Goal: Navigation & Orientation: Go to known website

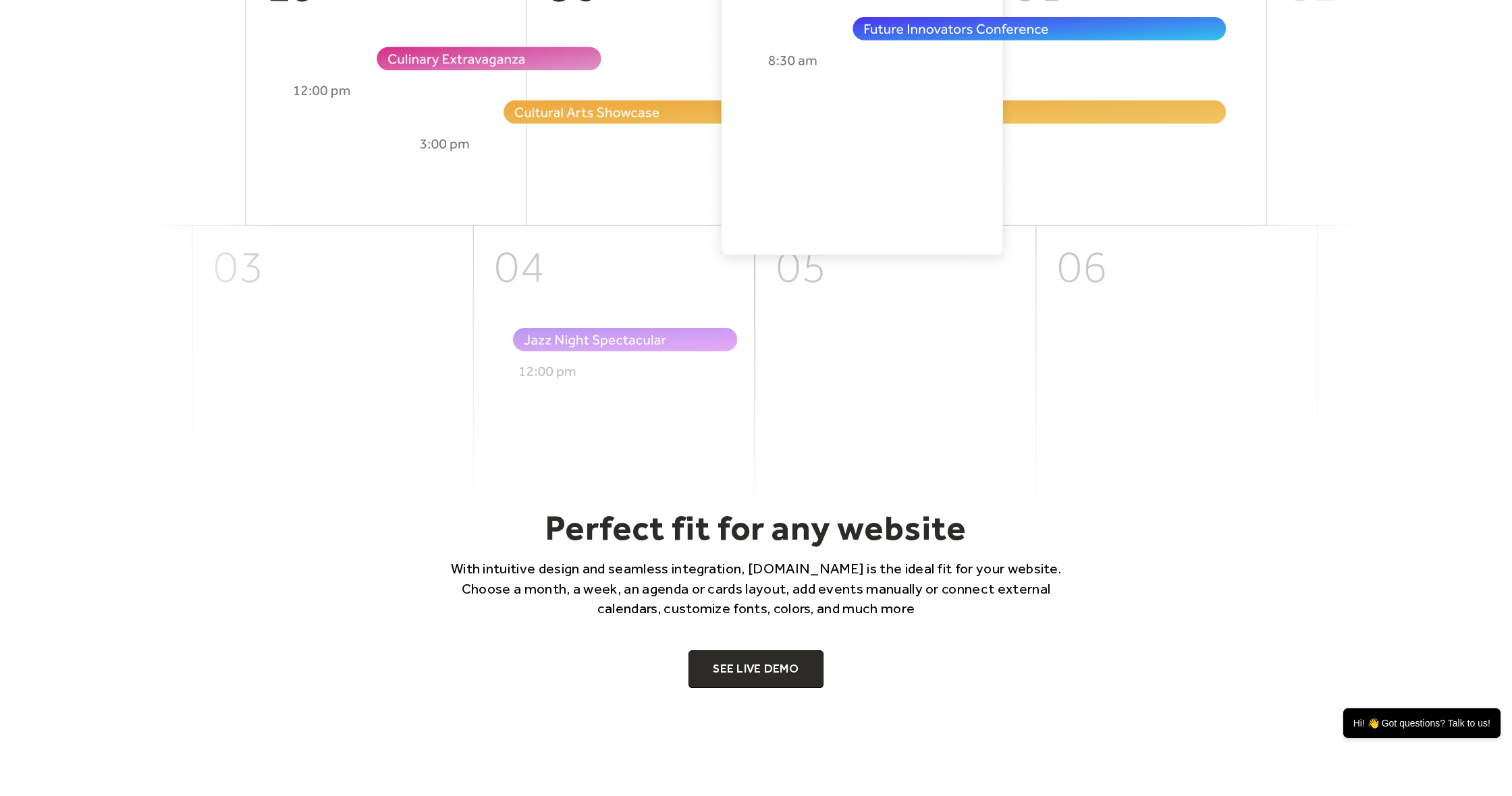
scroll to position [529, 0]
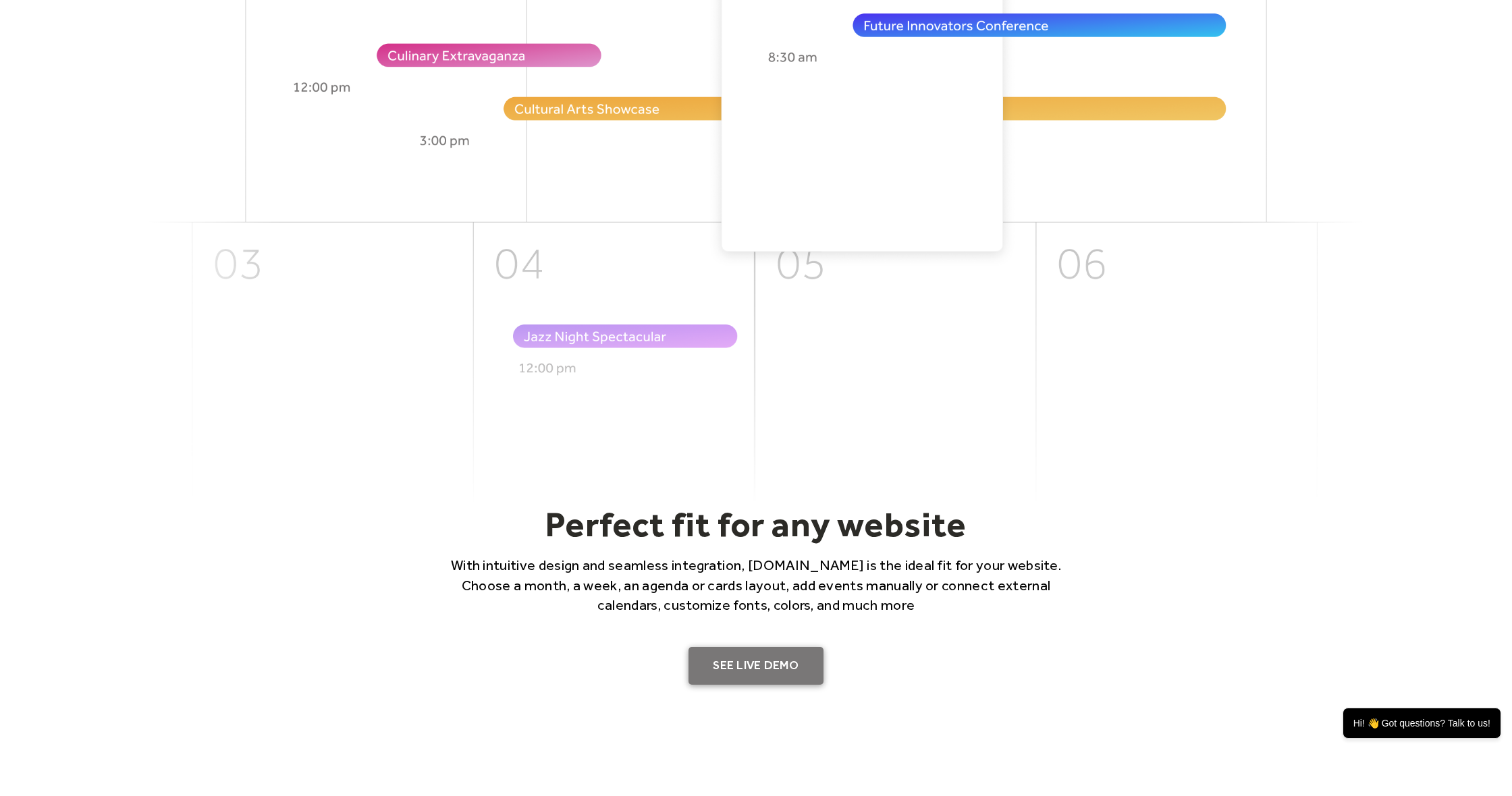
click at [767, 656] on link "SEE LIVE DEMO" at bounding box center [756, 666] width 135 height 38
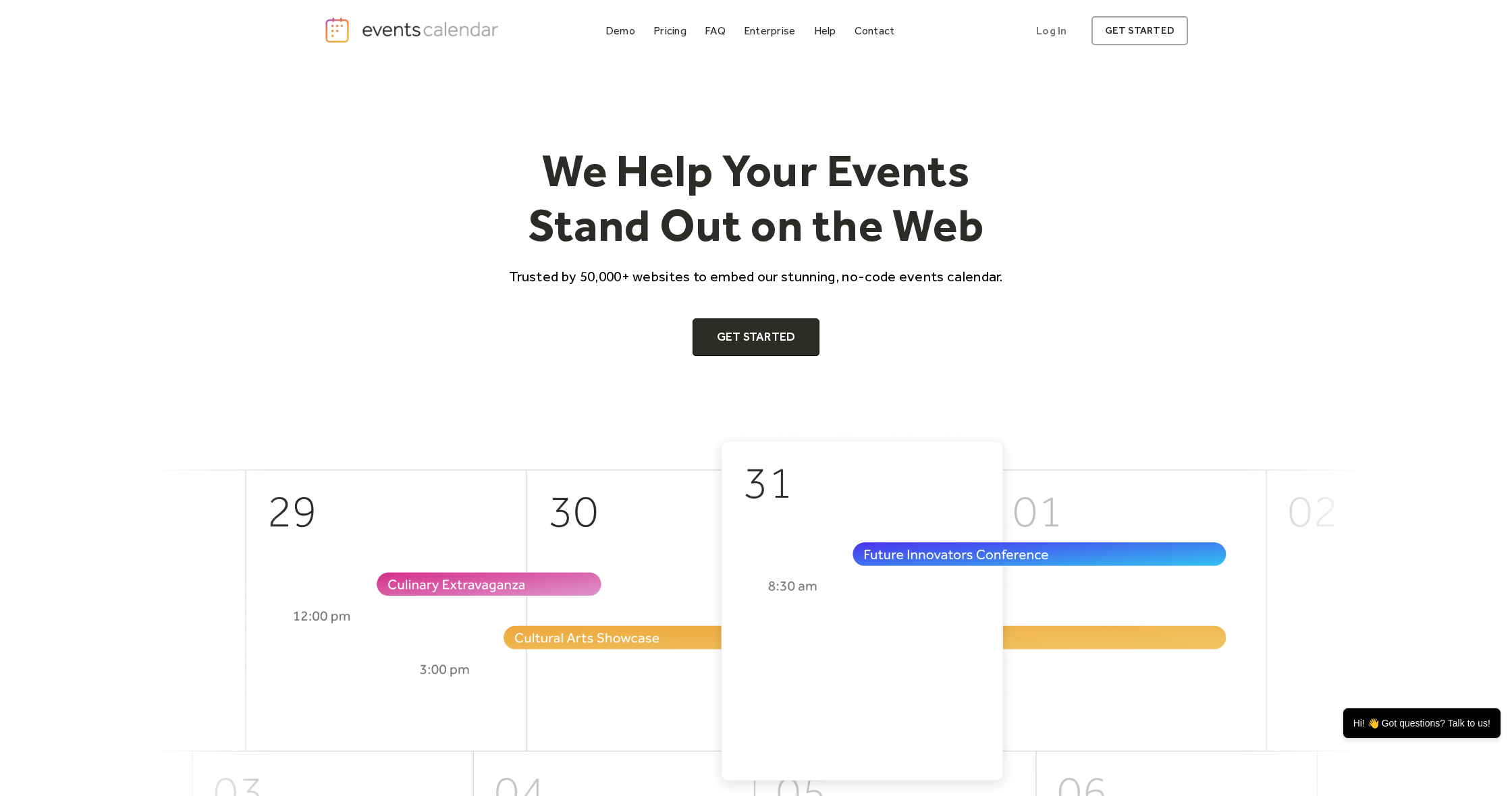
scroll to position [0, 0]
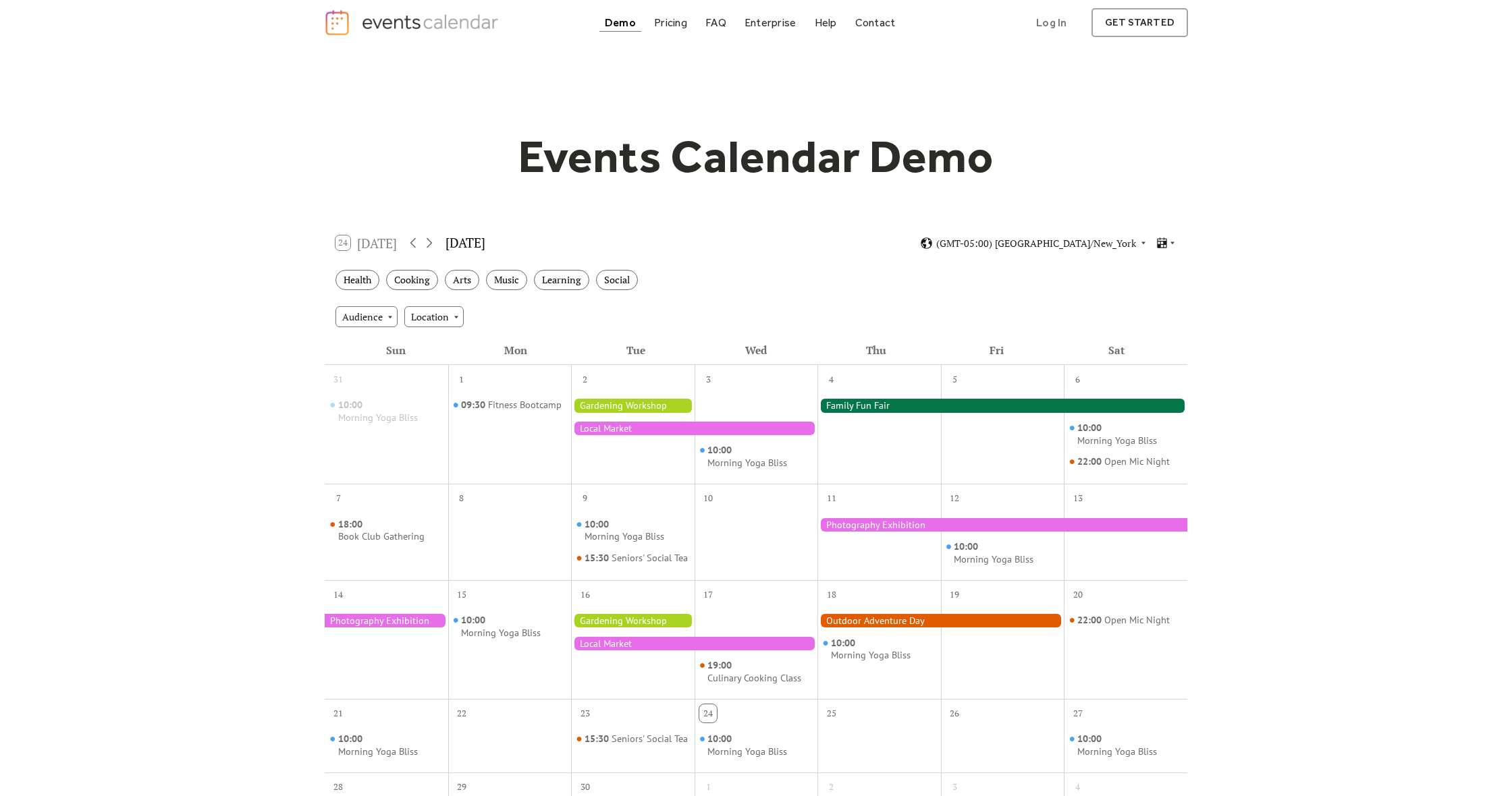
scroll to position [8, 0]
click at [1169, 236] on div at bounding box center [1166, 242] width 21 height 13
click at [1248, 304] on div "Events Calendar Demo Loading the Events Calendar..." at bounding box center [756, 585] width 1512 height 1063
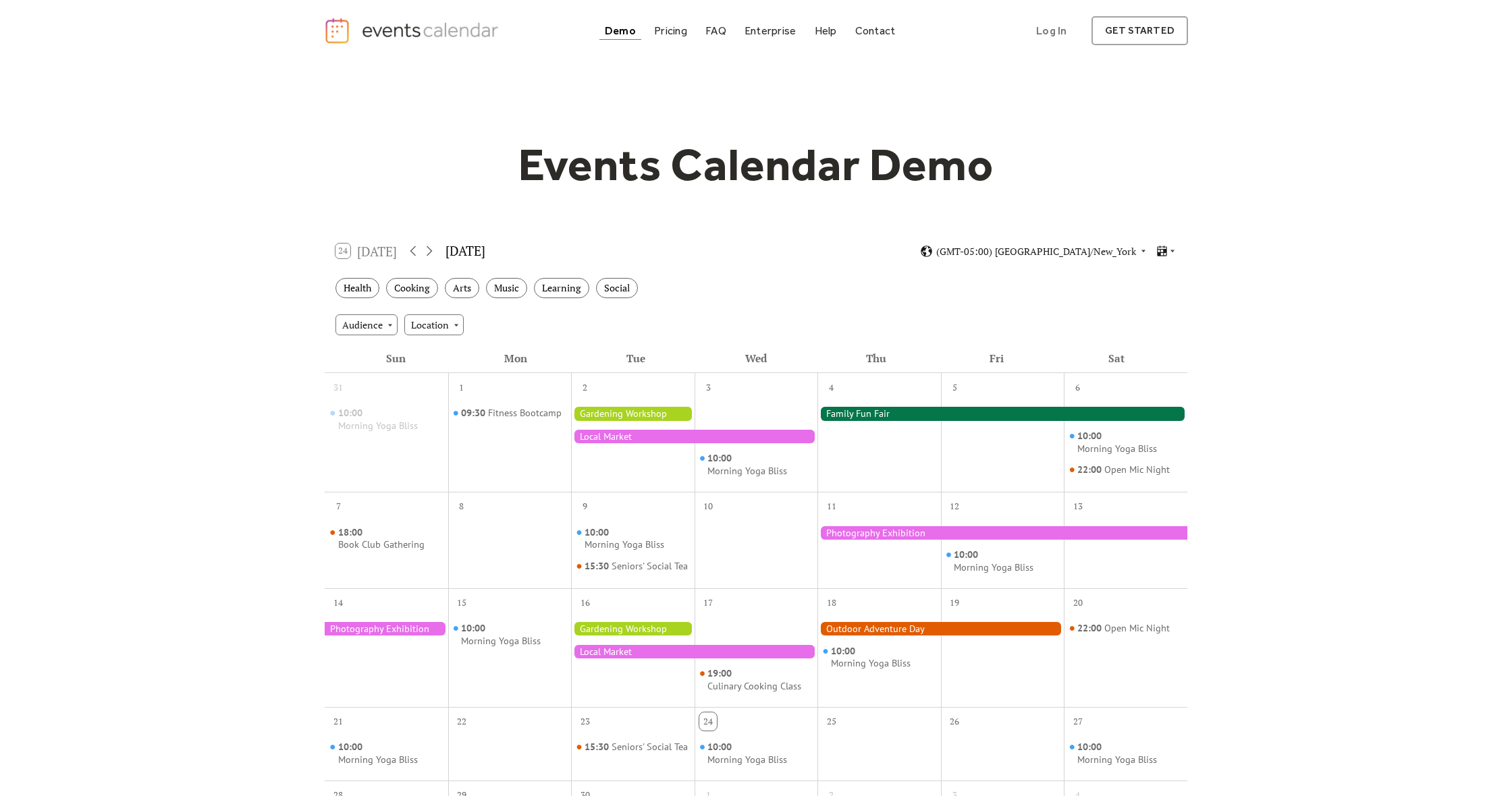
scroll to position [0, 0]
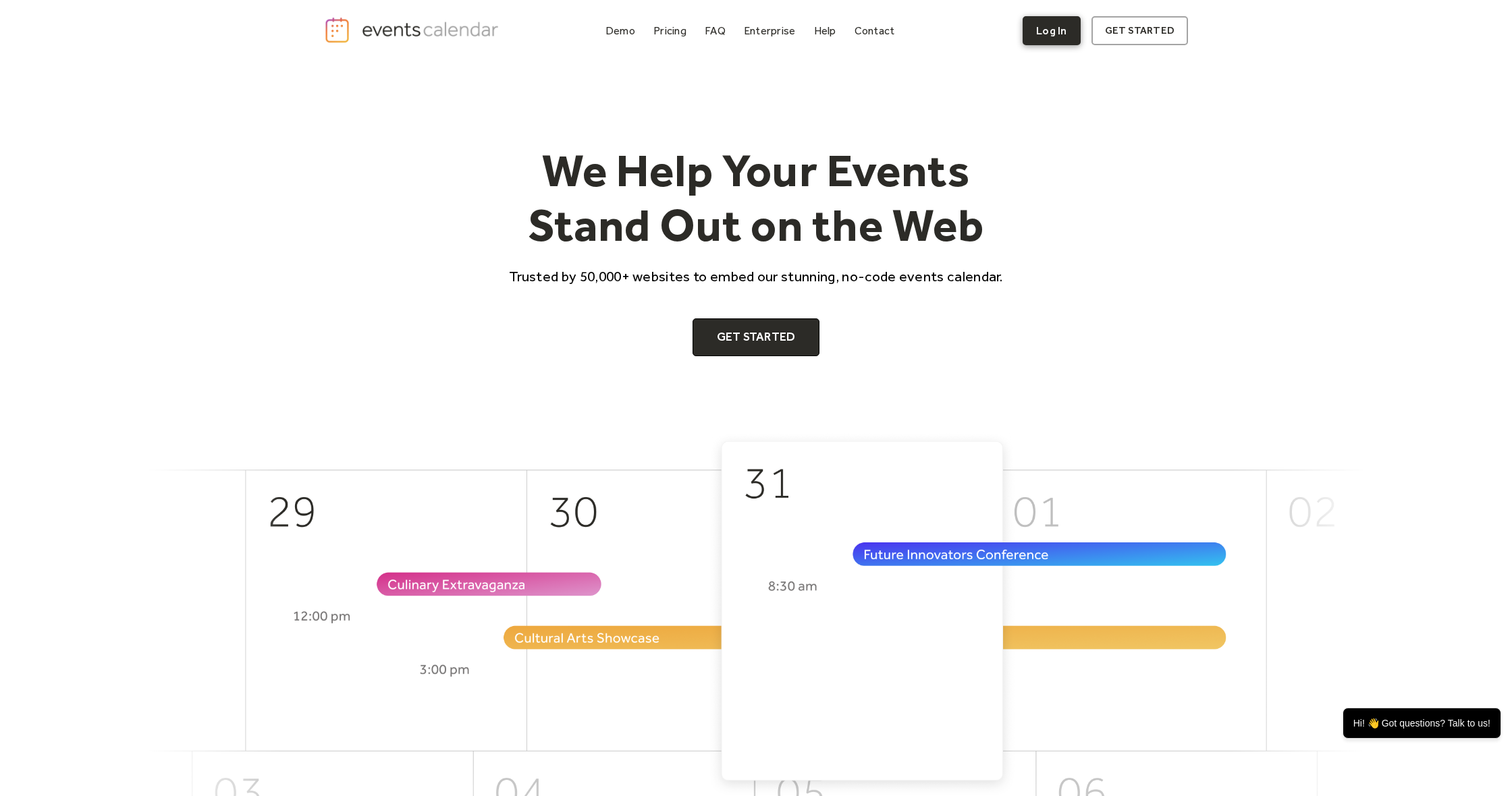
click at [1047, 26] on link "Log In" at bounding box center [1051, 31] width 57 height 29
click at [1175, 41] on link "get started" at bounding box center [1140, 31] width 96 height 29
